Goal: Task Accomplishment & Management: Manage account settings

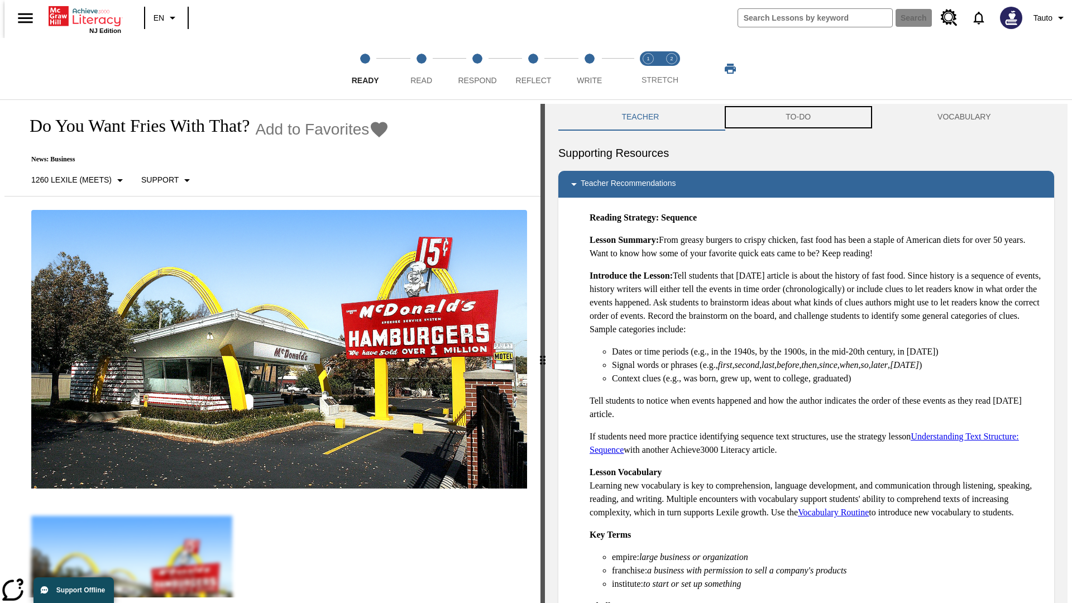
click at [799, 117] on button "TO-DO" at bounding box center [799, 117] width 152 height 27
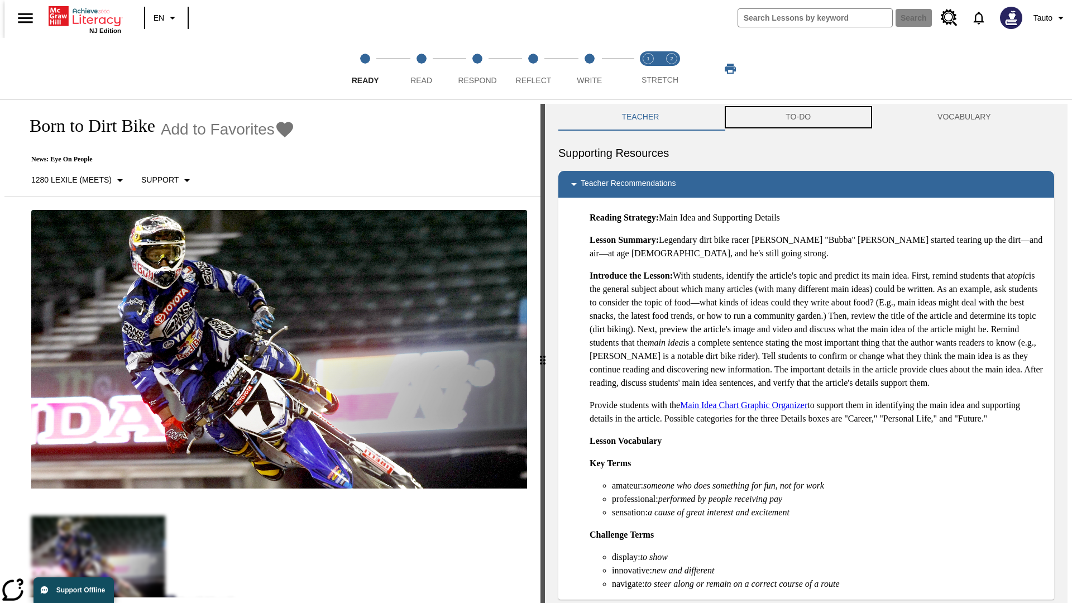
click at [799, 117] on button "TO-DO" at bounding box center [799, 117] width 152 height 27
